Goal: Task Accomplishment & Management: Manage account settings

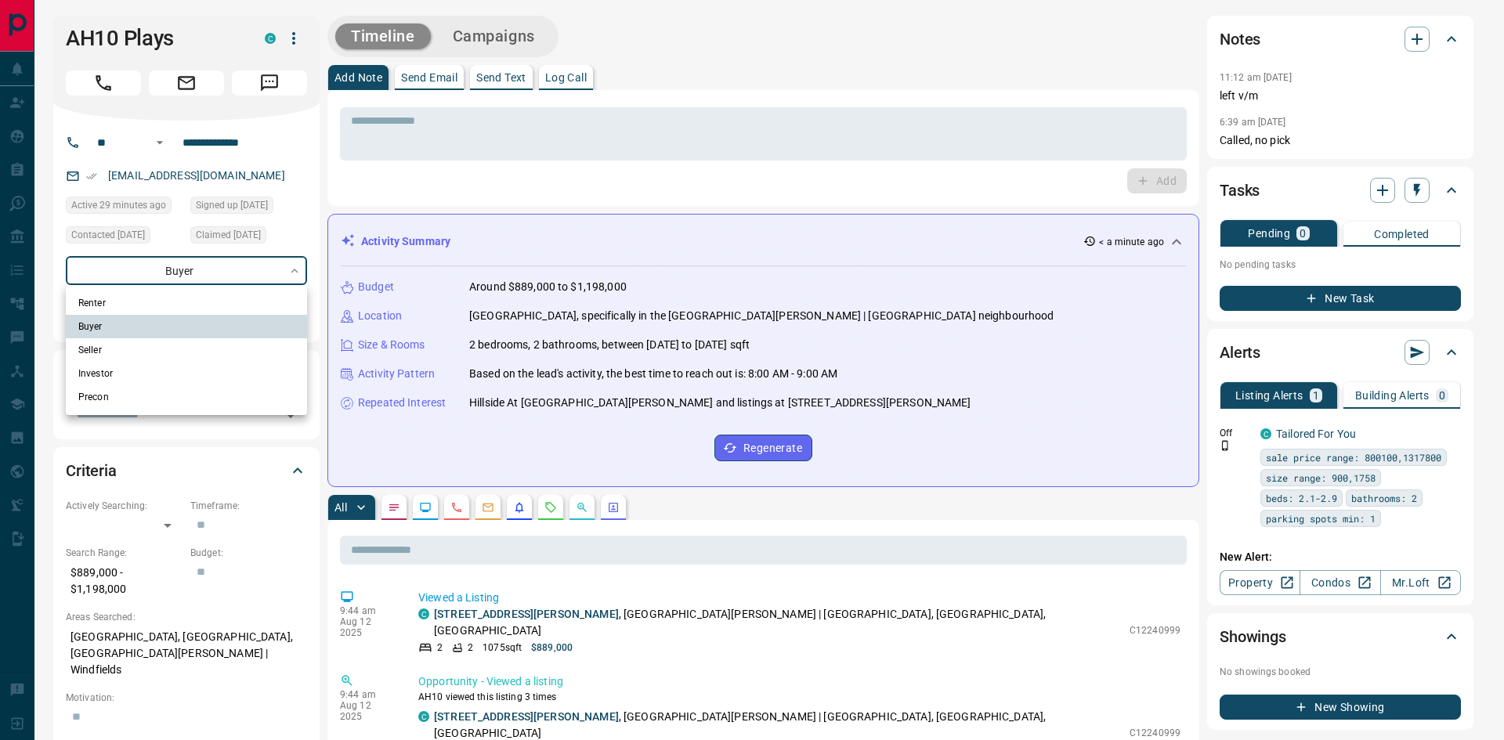
click at [260, 279] on div at bounding box center [752, 370] width 1504 height 740
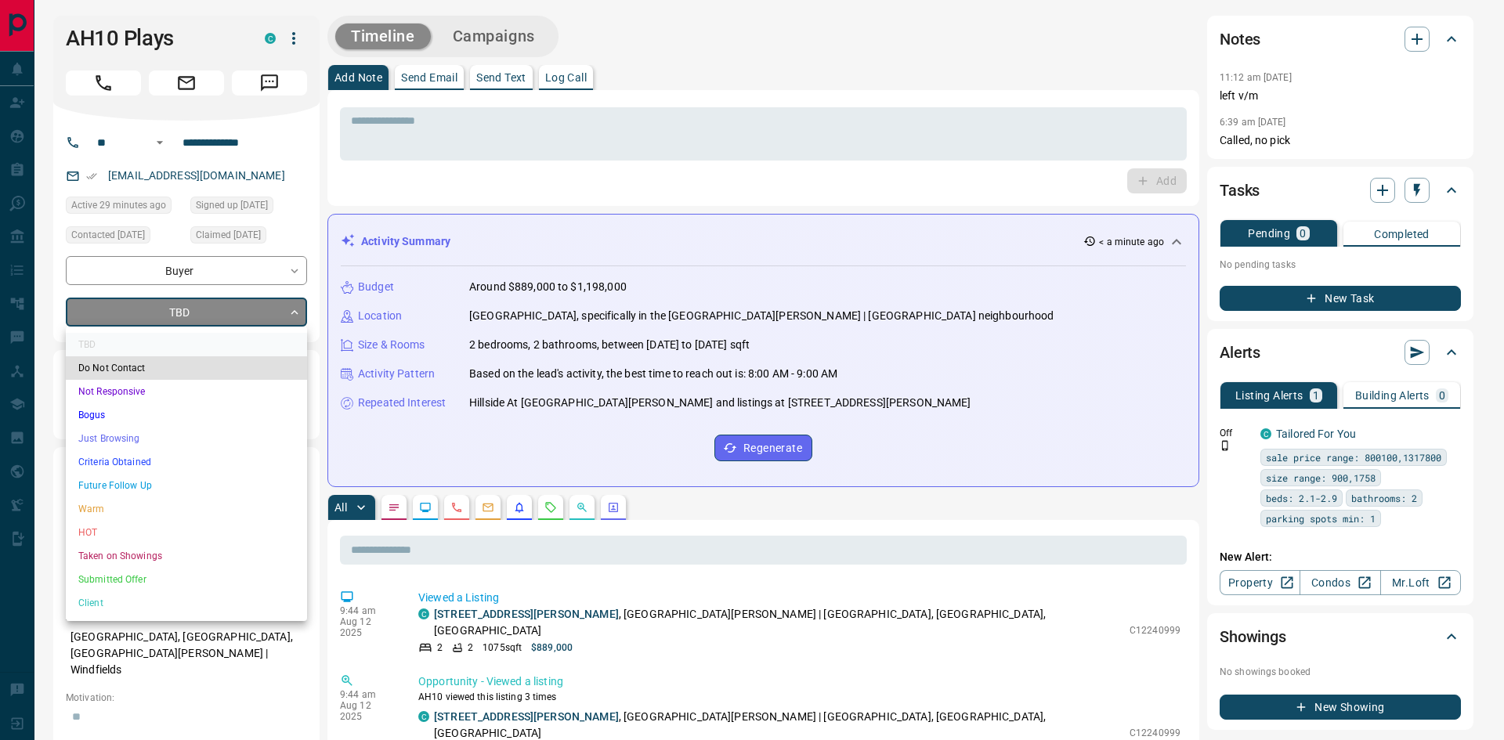
click at [118, 394] on li "Not Responsive" at bounding box center [186, 392] width 241 height 24
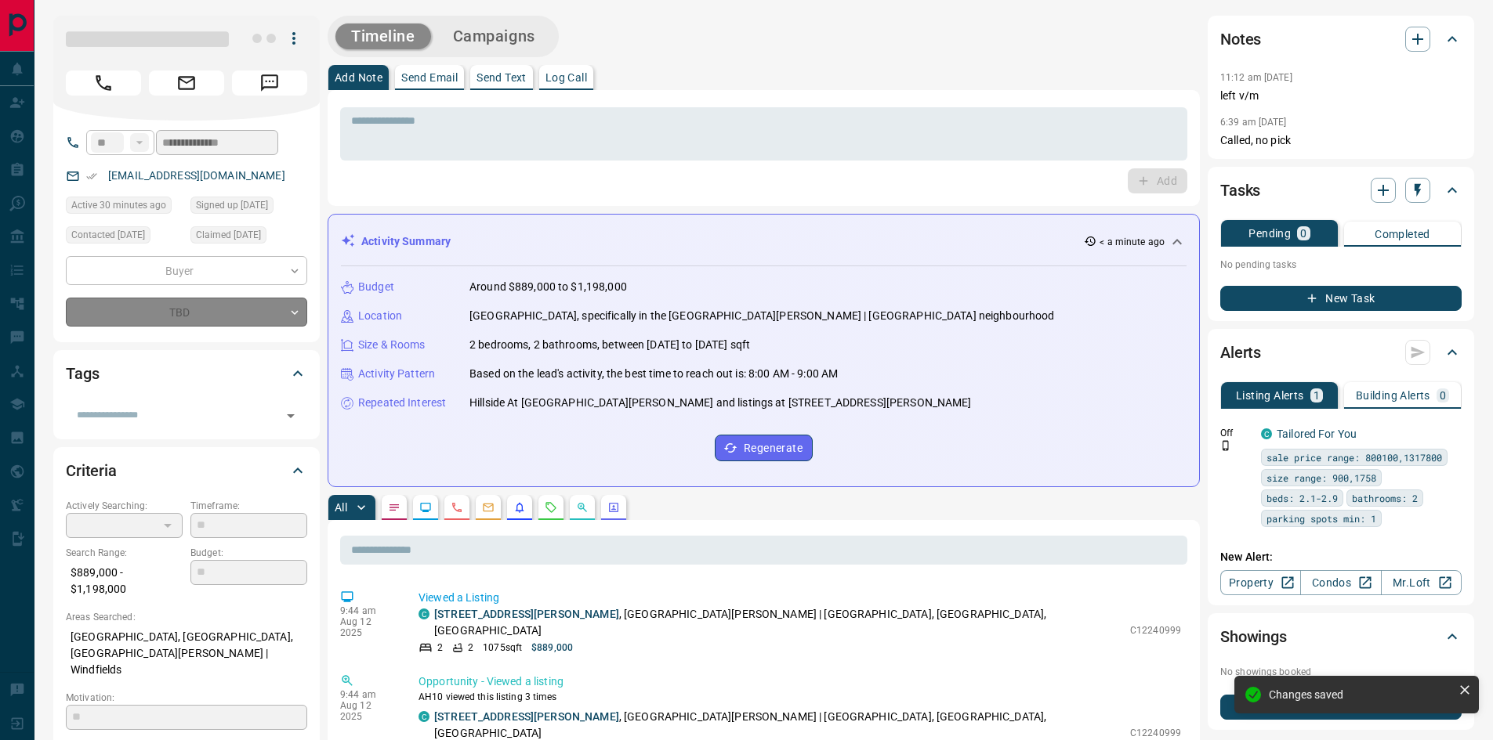
type input "*"
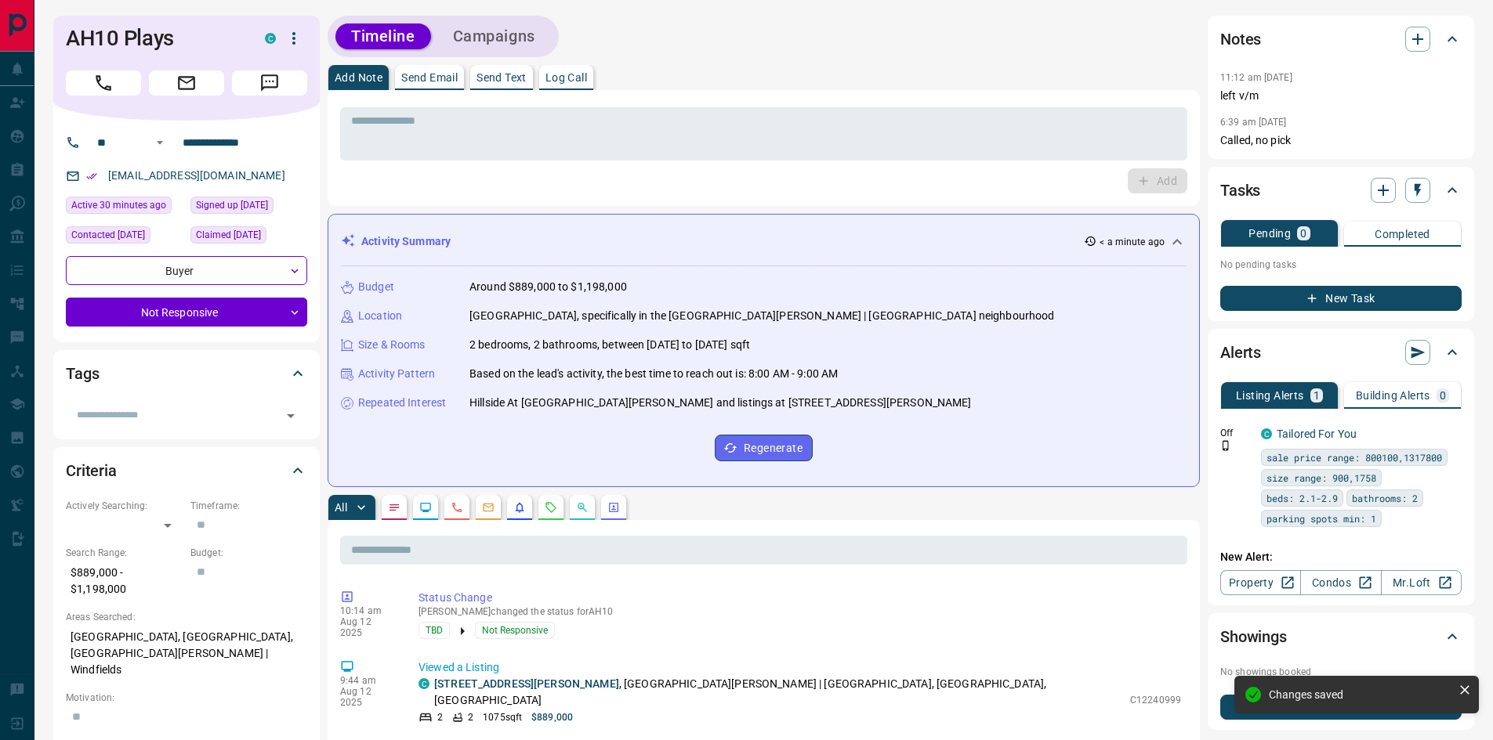
click at [577, 78] on p "Log Call" at bounding box center [566, 77] width 42 height 11
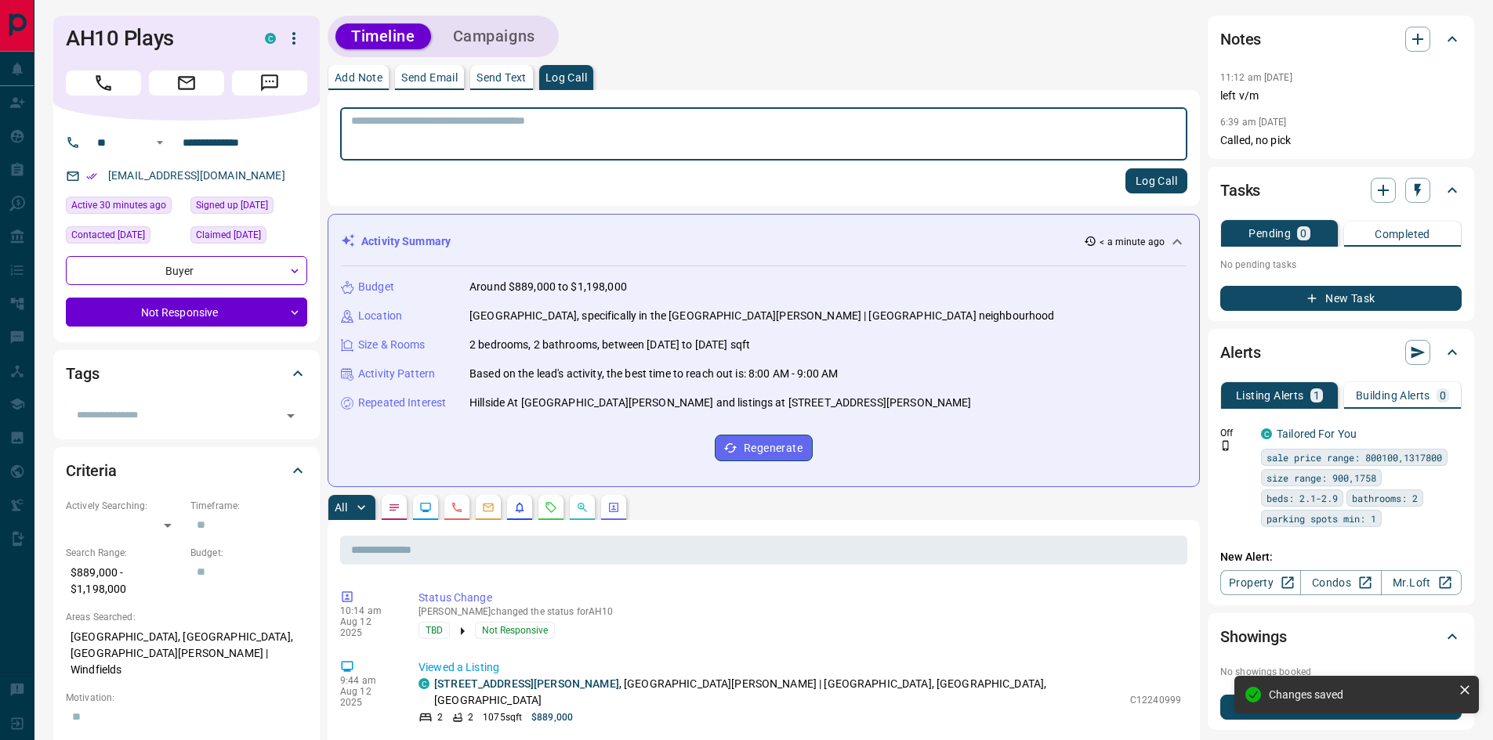
click at [470, 125] on textarea at bounding box center [763, 134] width 825 height 40
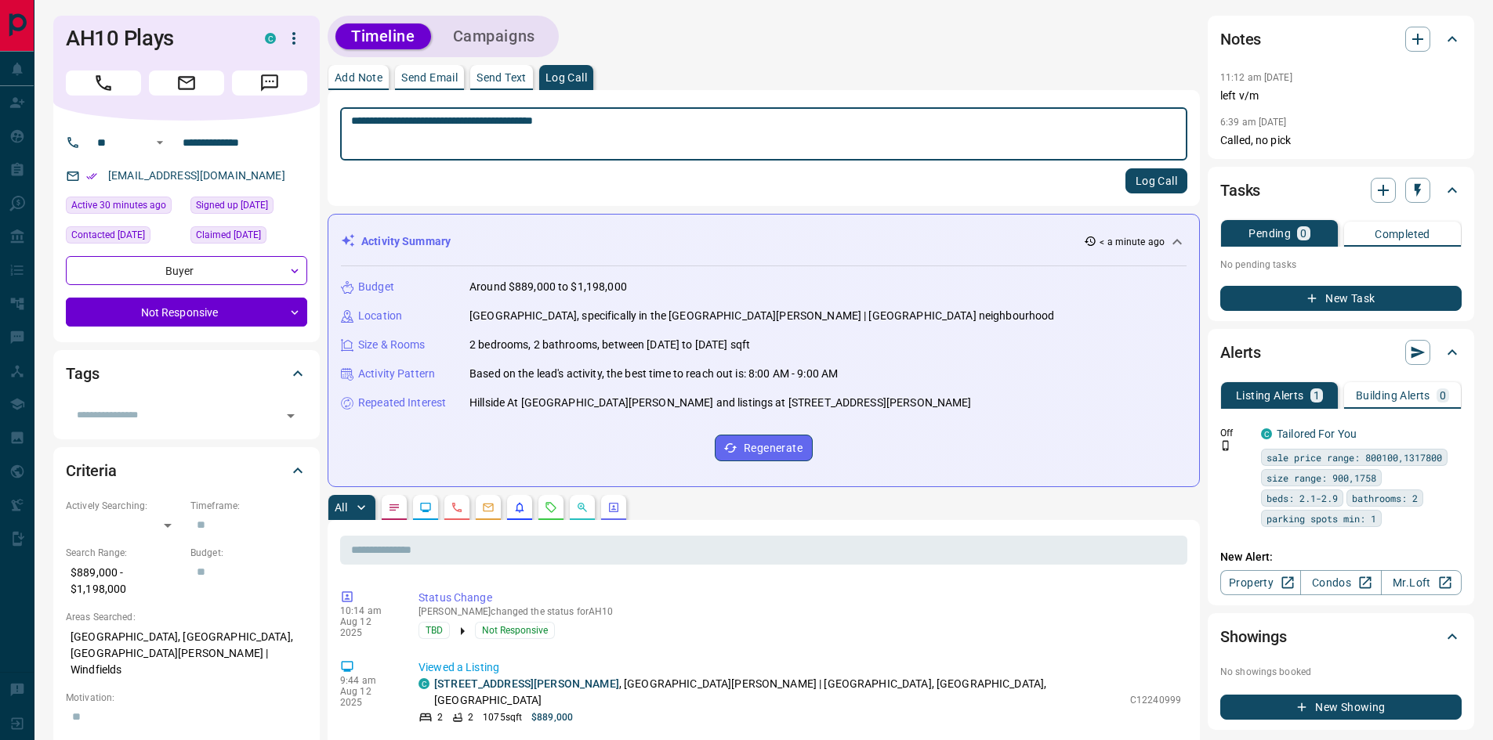
type textarea "**********"
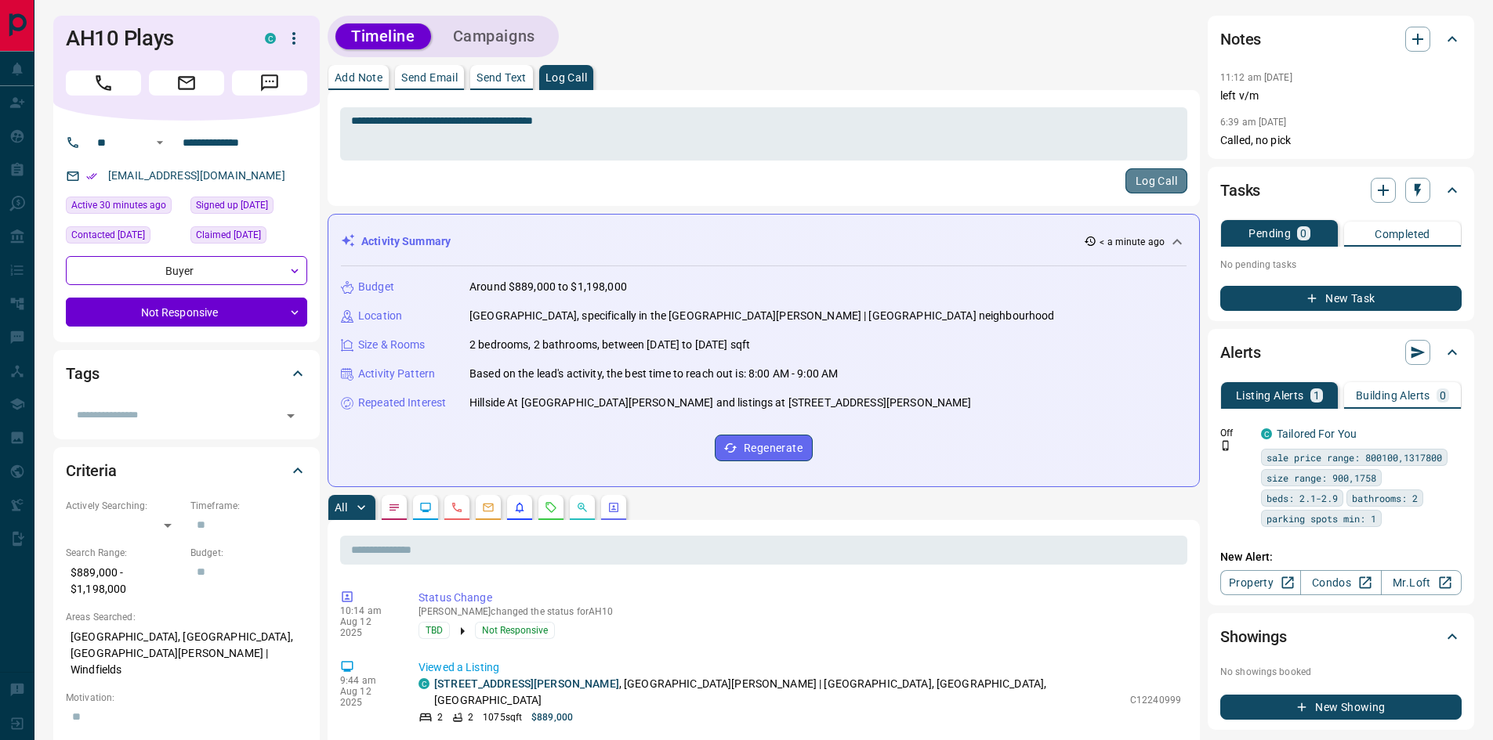
click at [1162, 187] on button "Log Call" at bounding box center [1156, 180] width 62 height 25
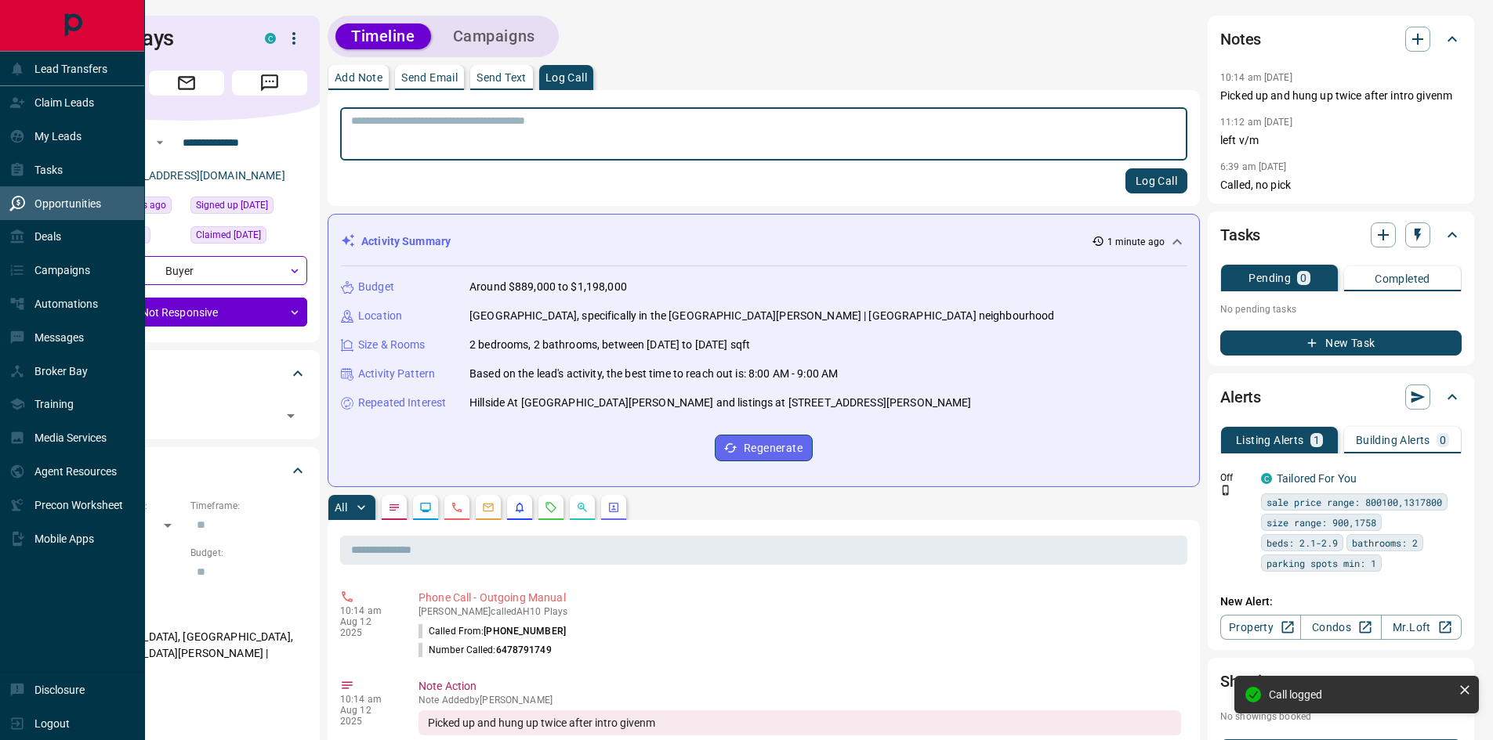
click at [59, 204] on p "Opportunities" at bounding box center [67, 203] width 67 height 13
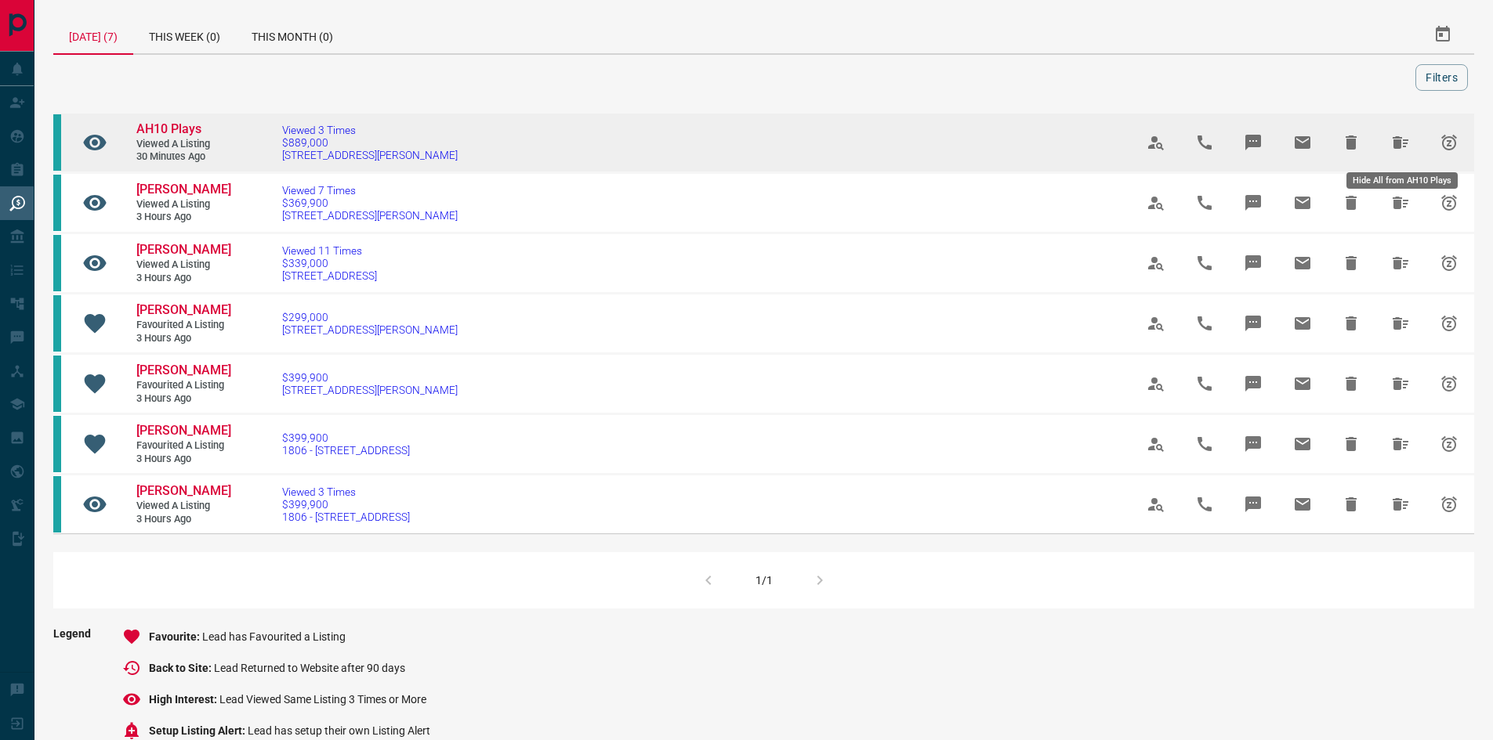
click at [1394, 147] on icon "Hide All from AH10 Plays" at bounding box center [1400, 142] width 16 height 13
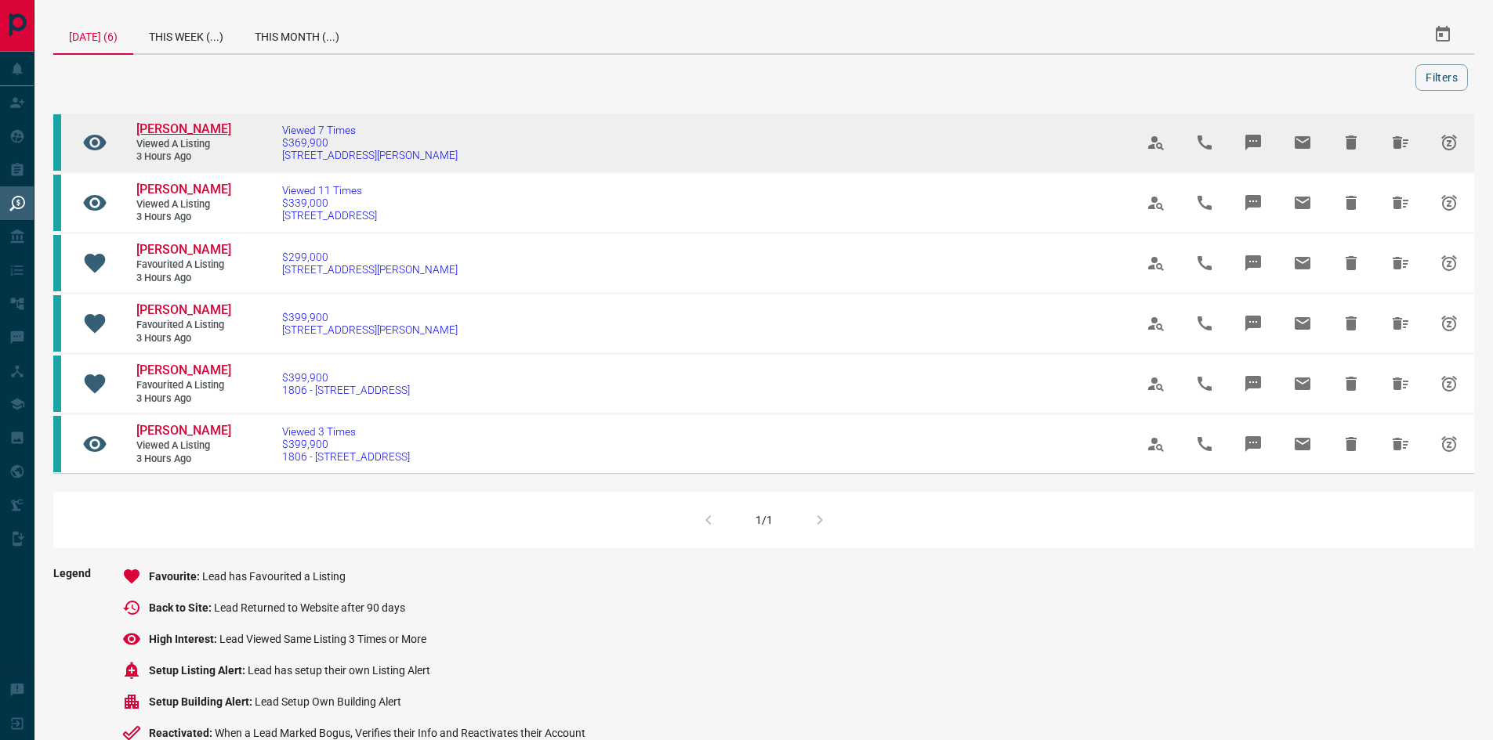
click at [155, 130] on span "[PERSON_NAME]" at bounding box center [183, 128] width 95 height 15
